Goal: Information Seeking & Learning: Learn about a topic

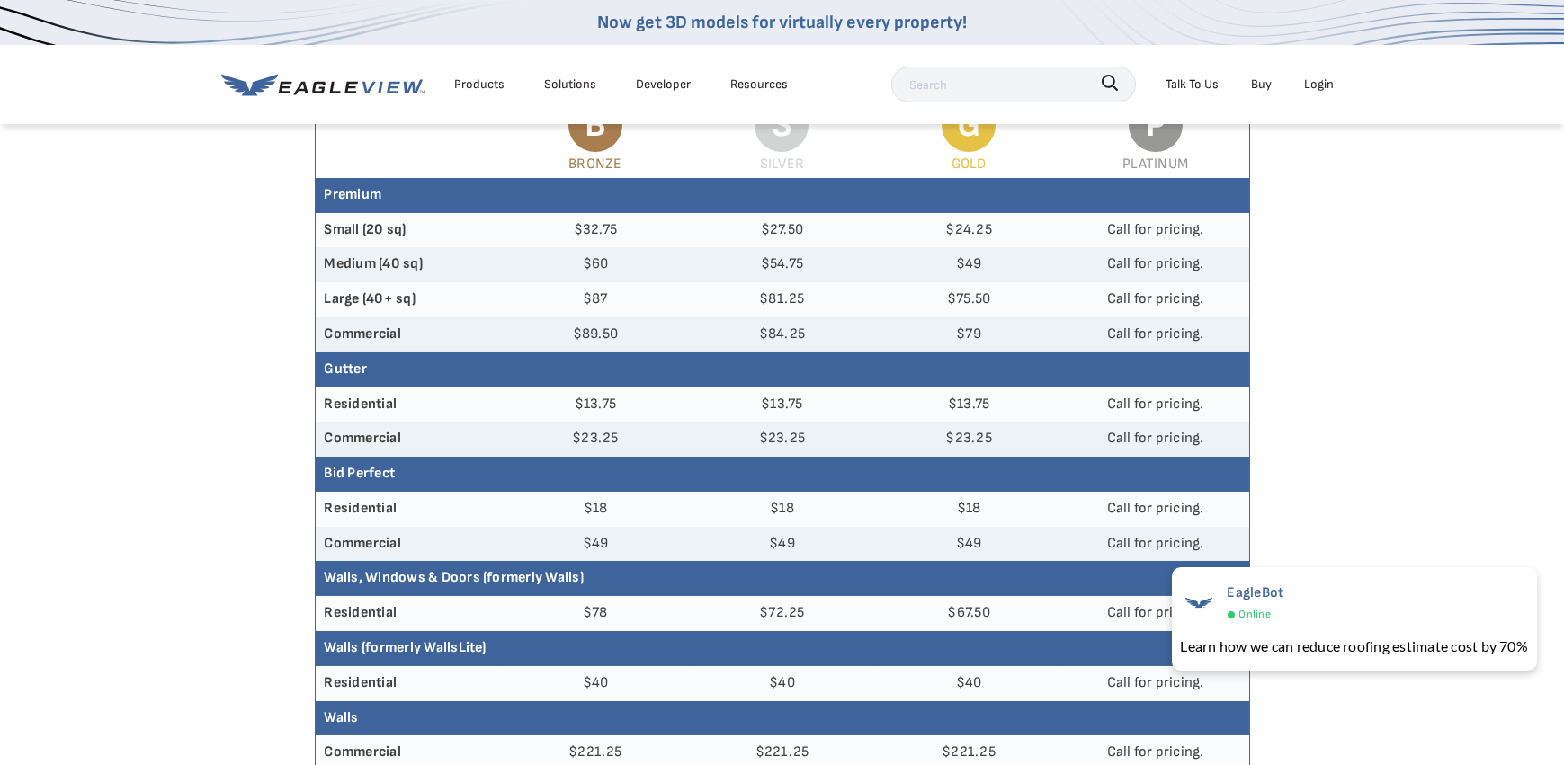
scroll to position [360, 0]
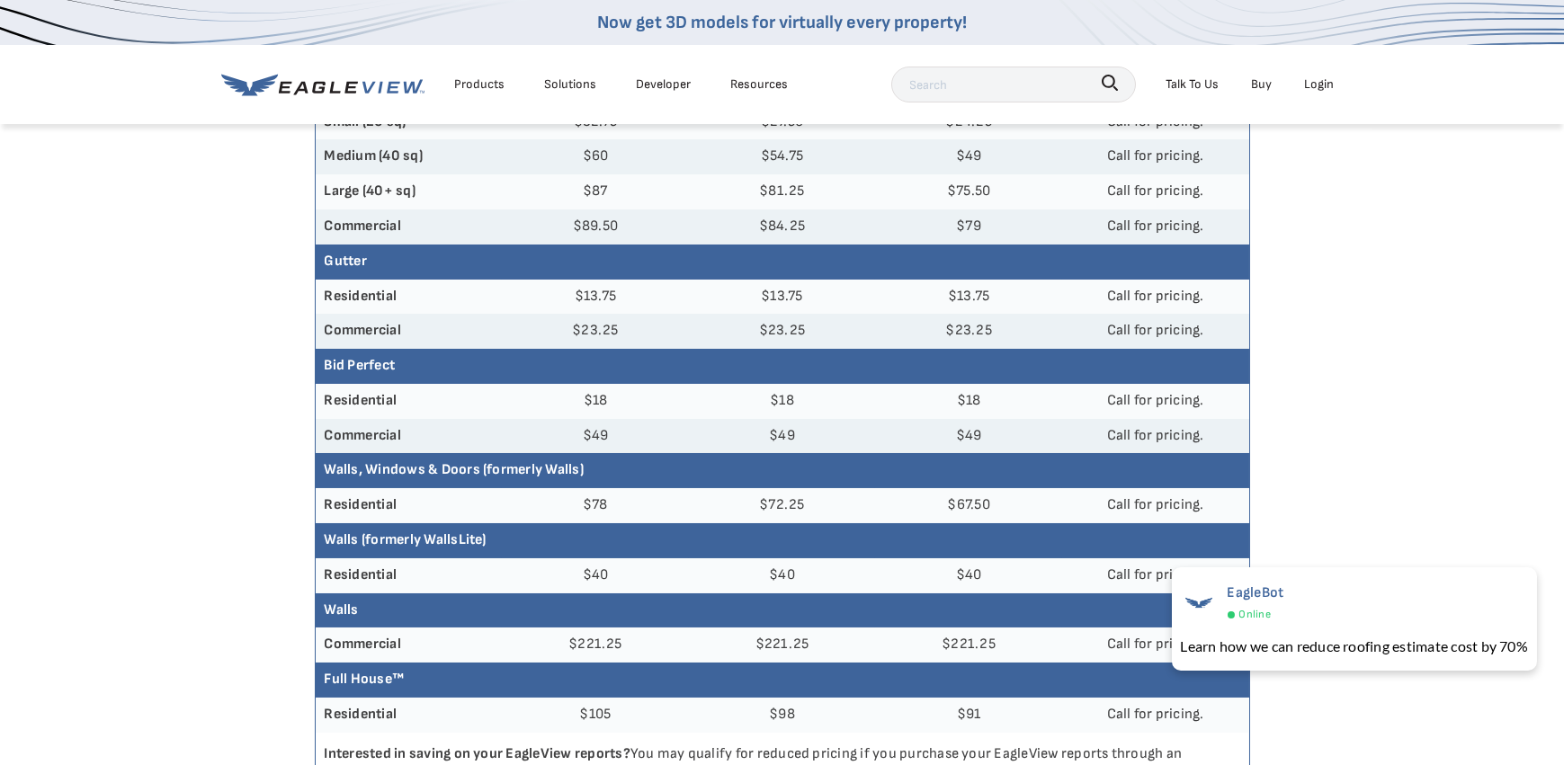
click at [351, 368] on th "Bid Perfect" at bounding box center [782, 366] width 933 height 35
click at [485, 86] on div "Products" at bounding box center [480, 84] width 50 height 22
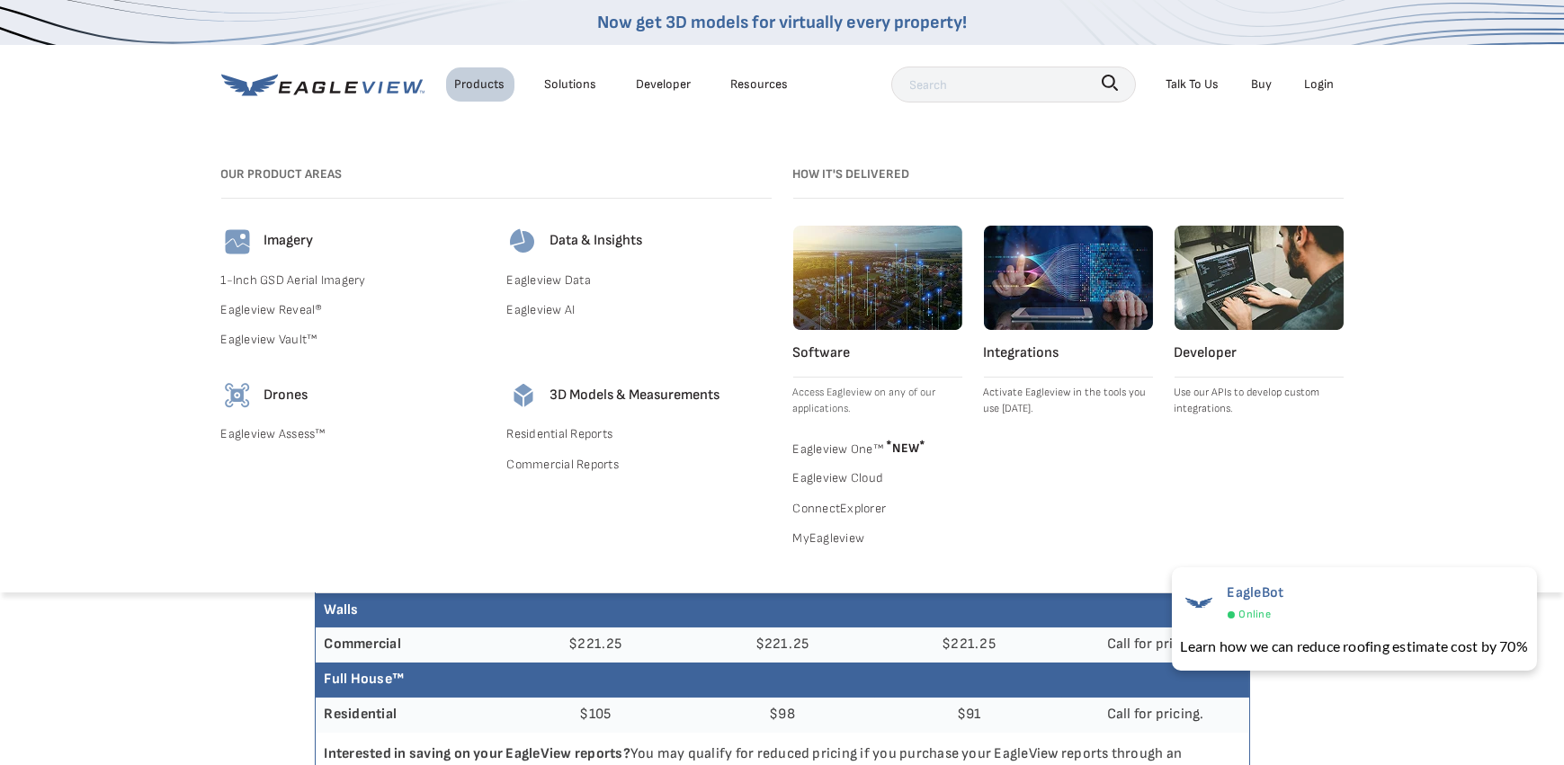
click at [560, 86] on div "Solutions" at bounding box center [571, 84] width 52 height 22
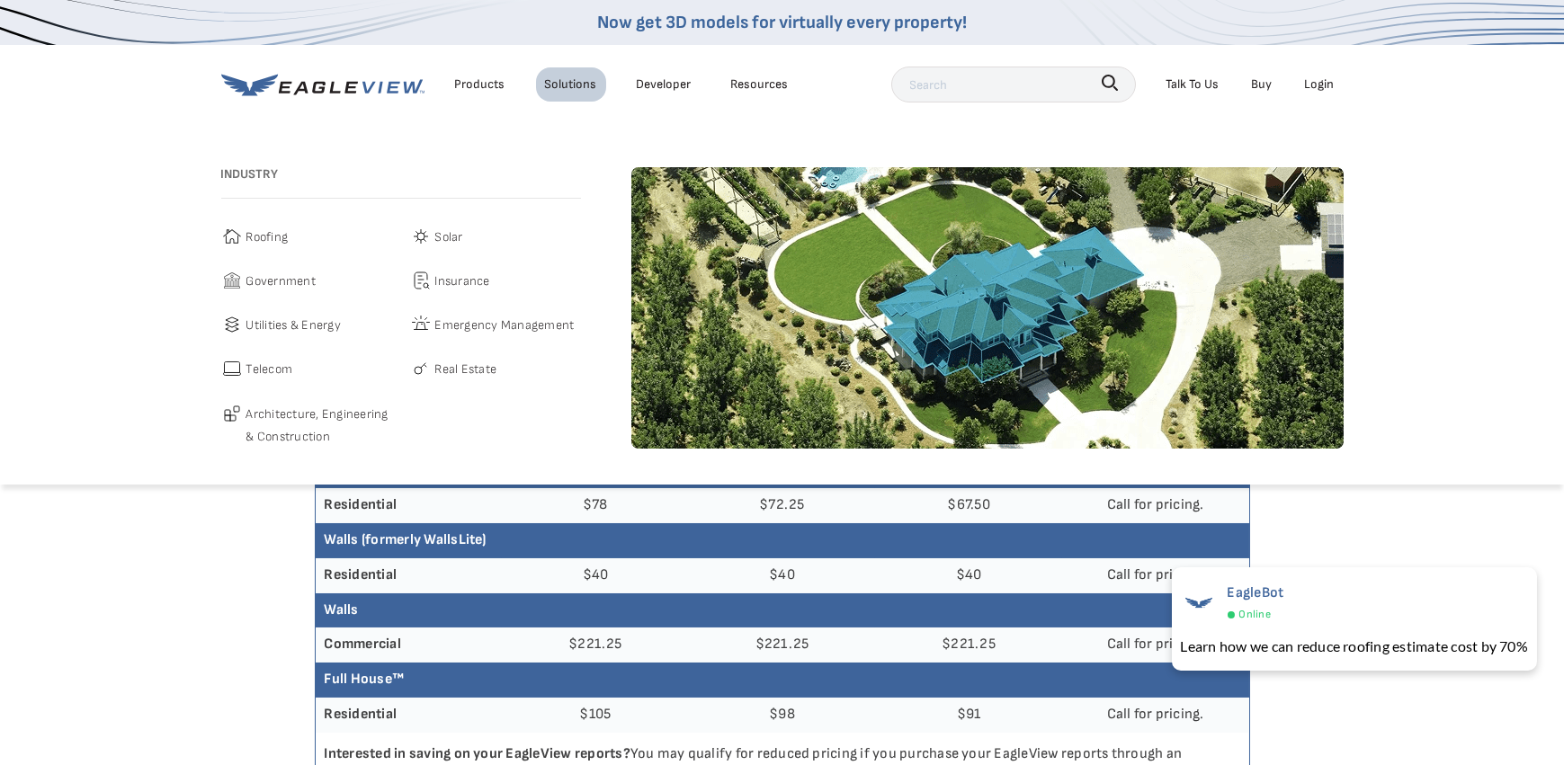
click at [281, 235] on span "Roofing" at bounding box center [267, 237] width 42 height 22
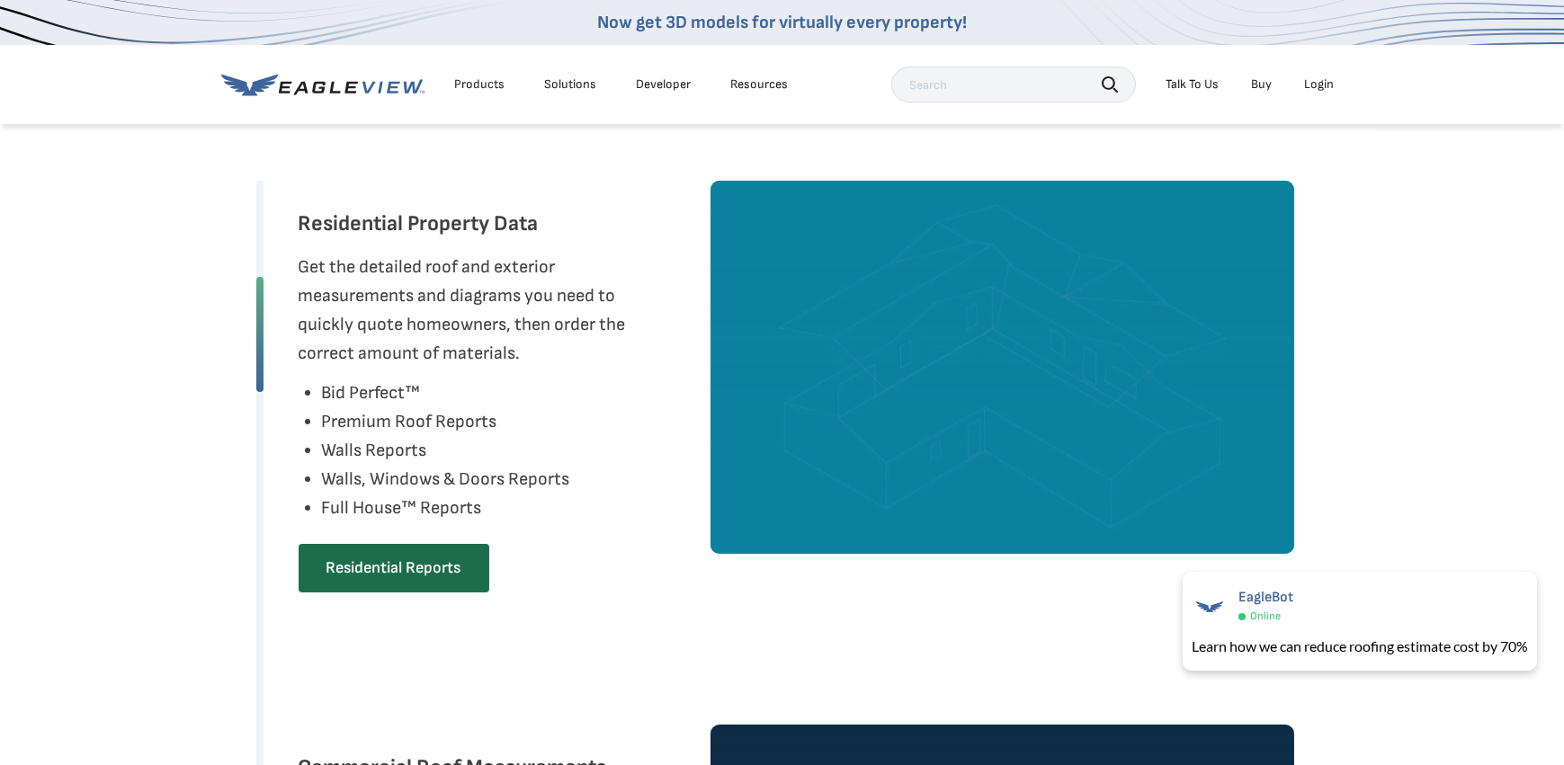
scroll to position [899, 0]
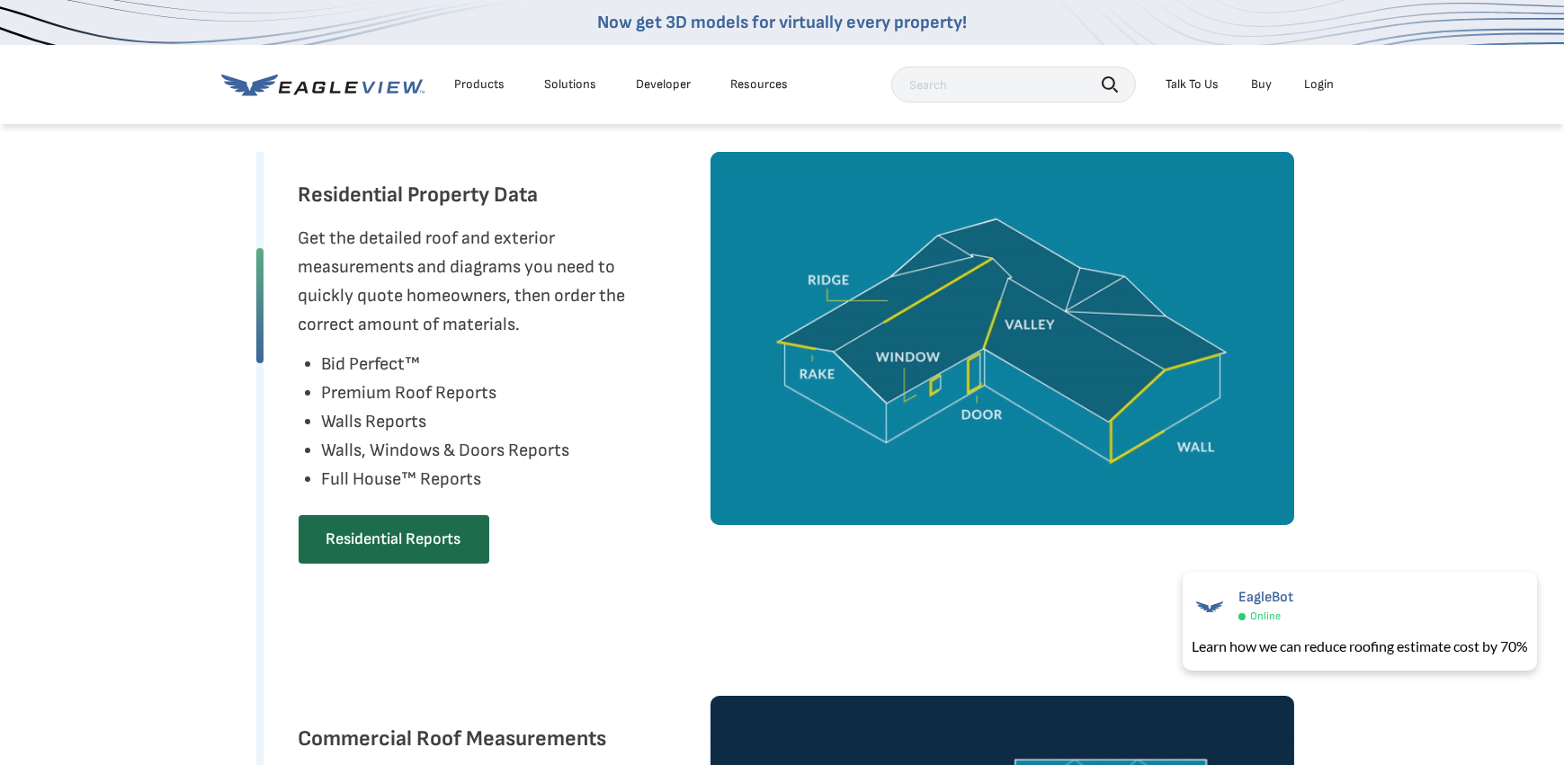
click at [397, 361] on li "Bid Perfect™" at bounding box center [446, 364] width 248 height 29
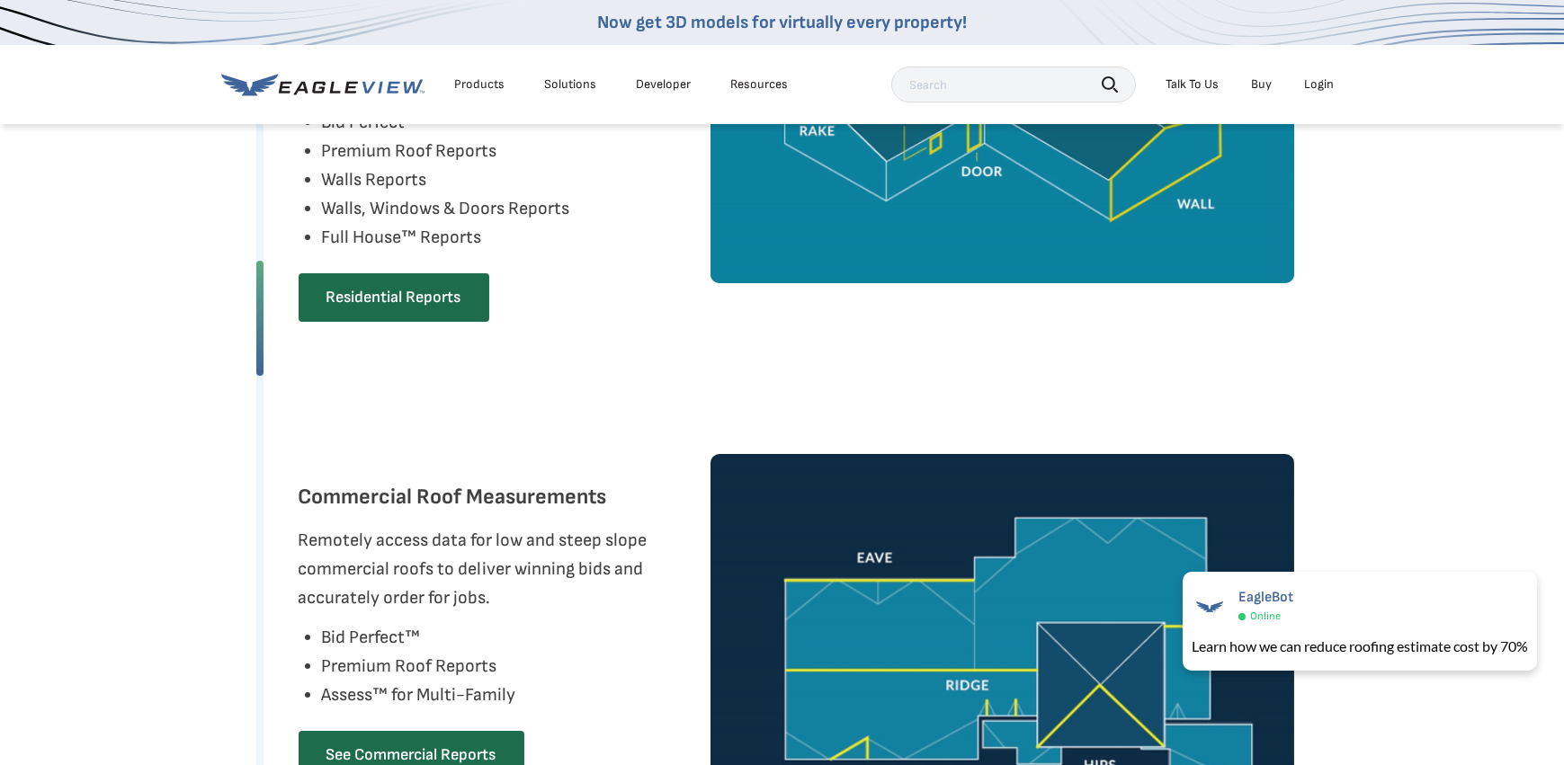
scroll to position [1169, 0]
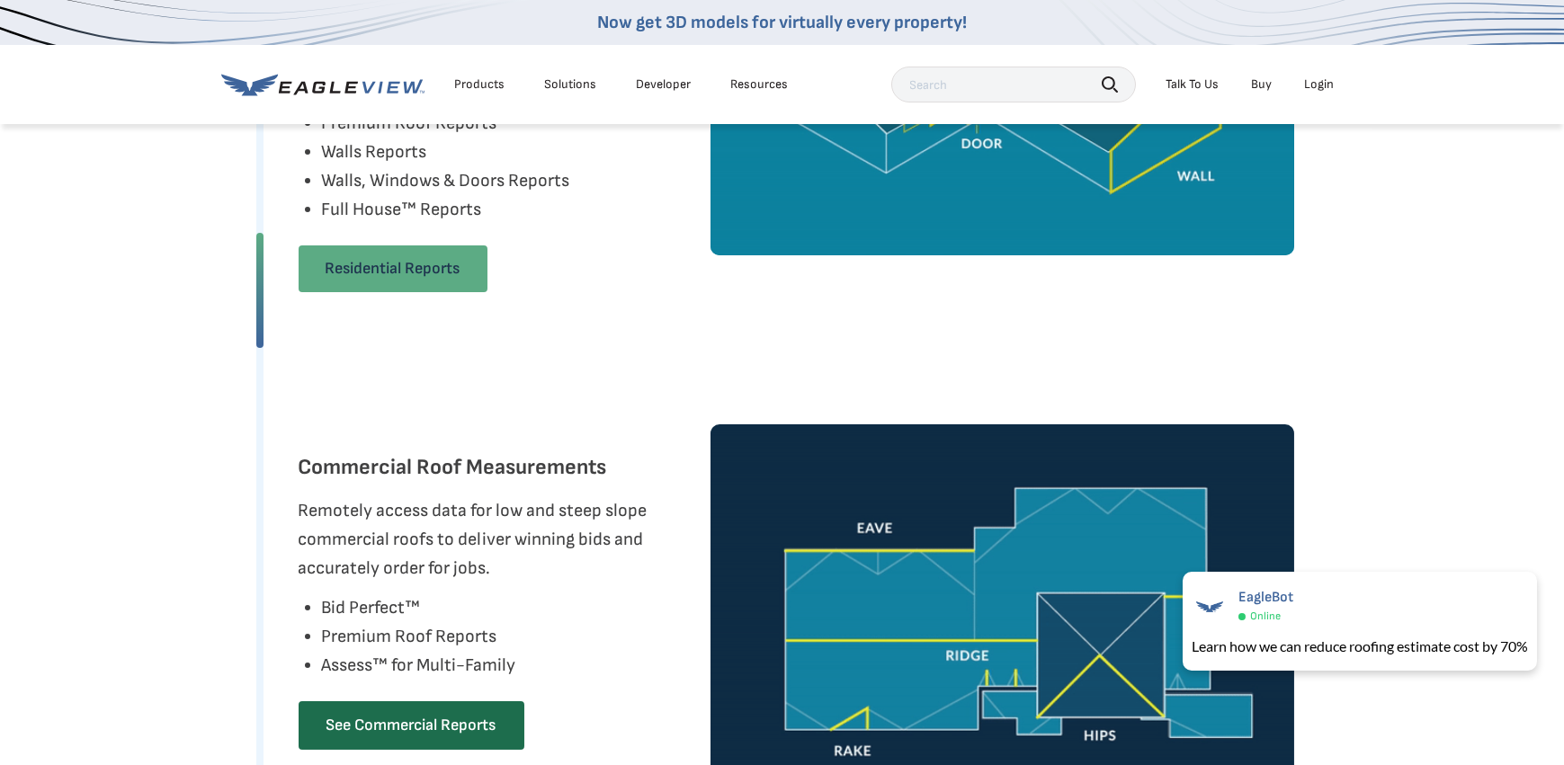
click at [390, 287] on link "Residential Reports" at bounding box center [393, 268] width 189 height 47
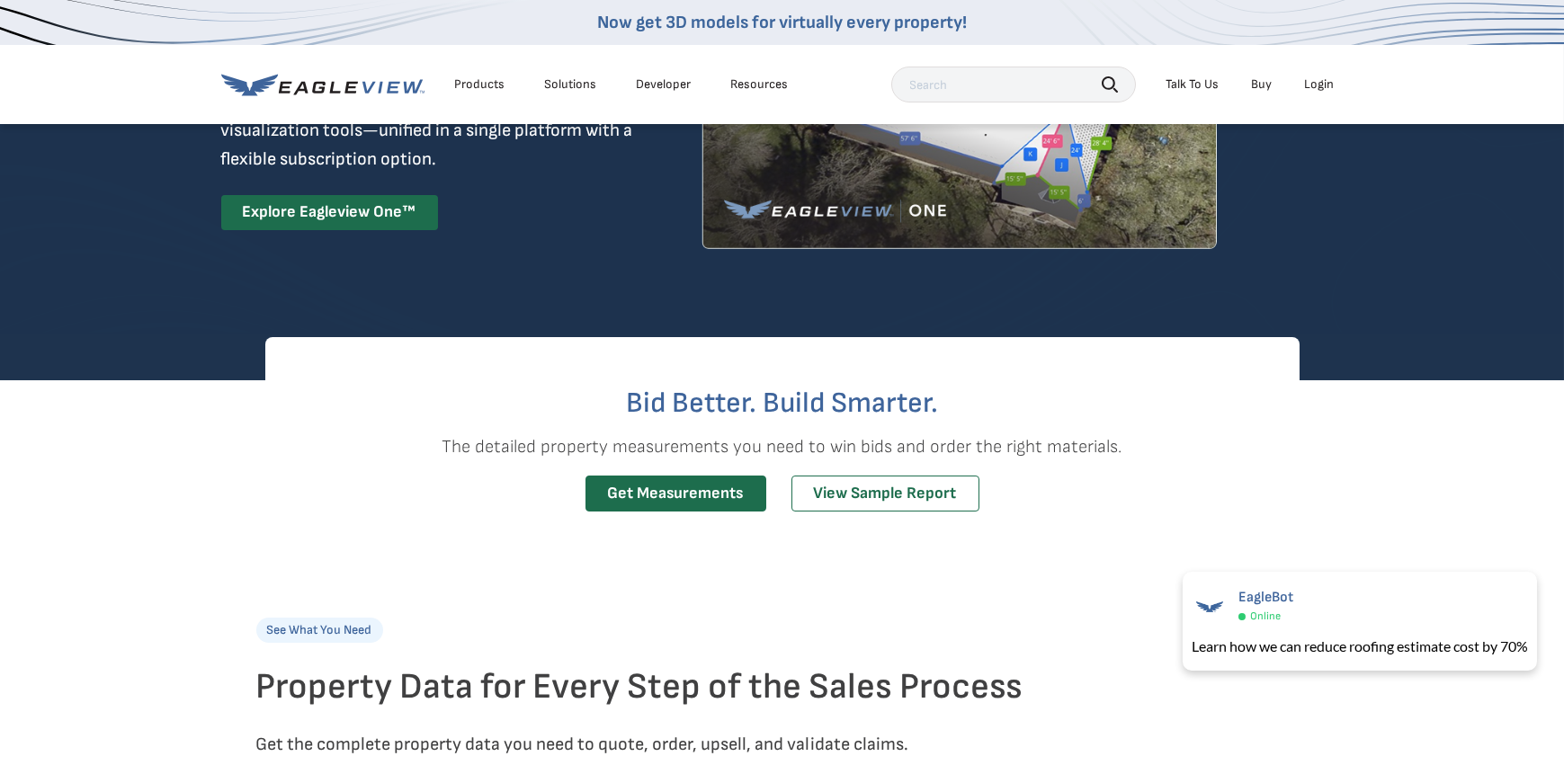
scroll to position [360, 0]
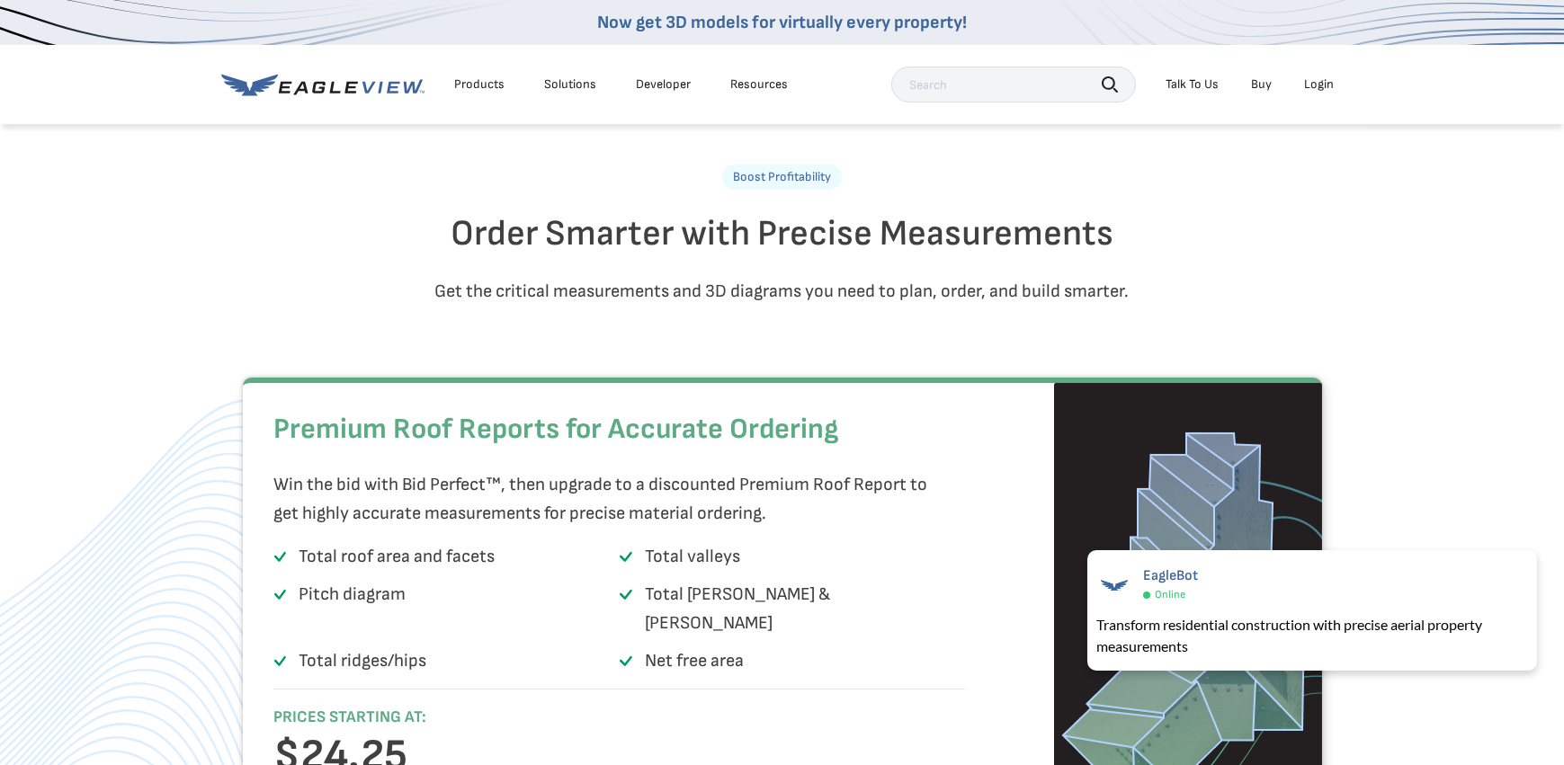
scroll to position [2068, 0]
